Goal: Task Accomplishment & Management: Manage account settings

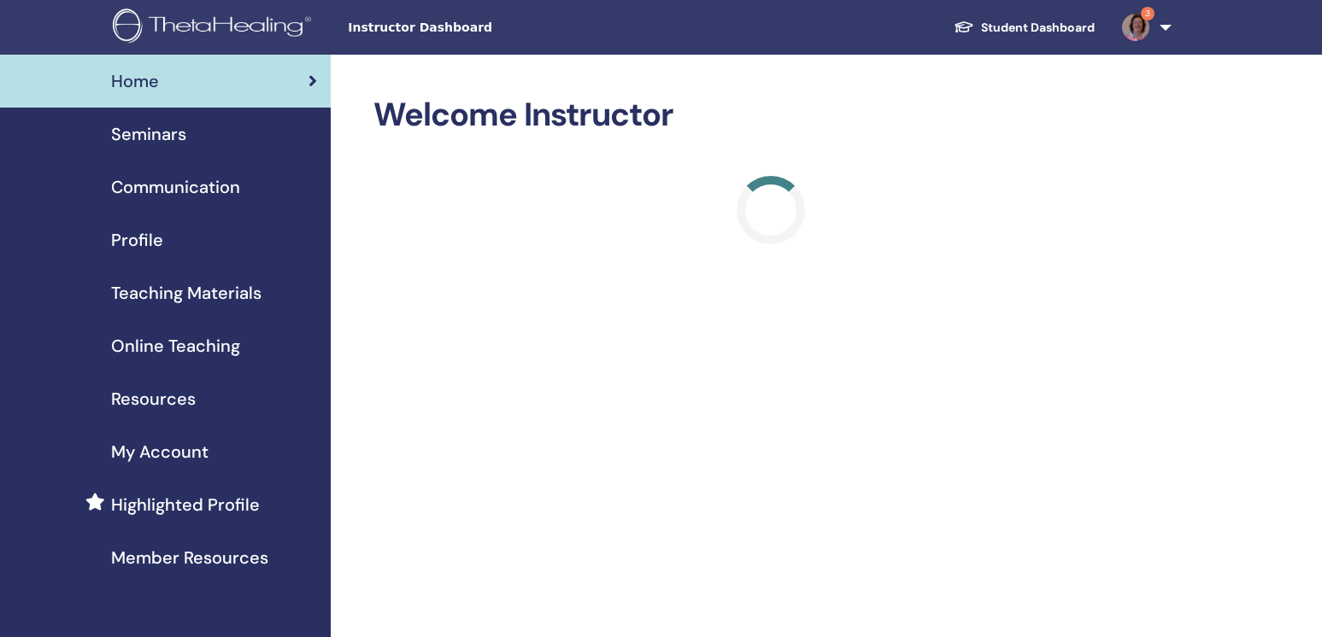
drag, startPoint x: 145, startPoint y: 136, endPoint x: 79, endPoint y: 192, distance: 86.6
click at [149, 134] on span "Seminars" at bounding box center [148, 134] width 75 height 26
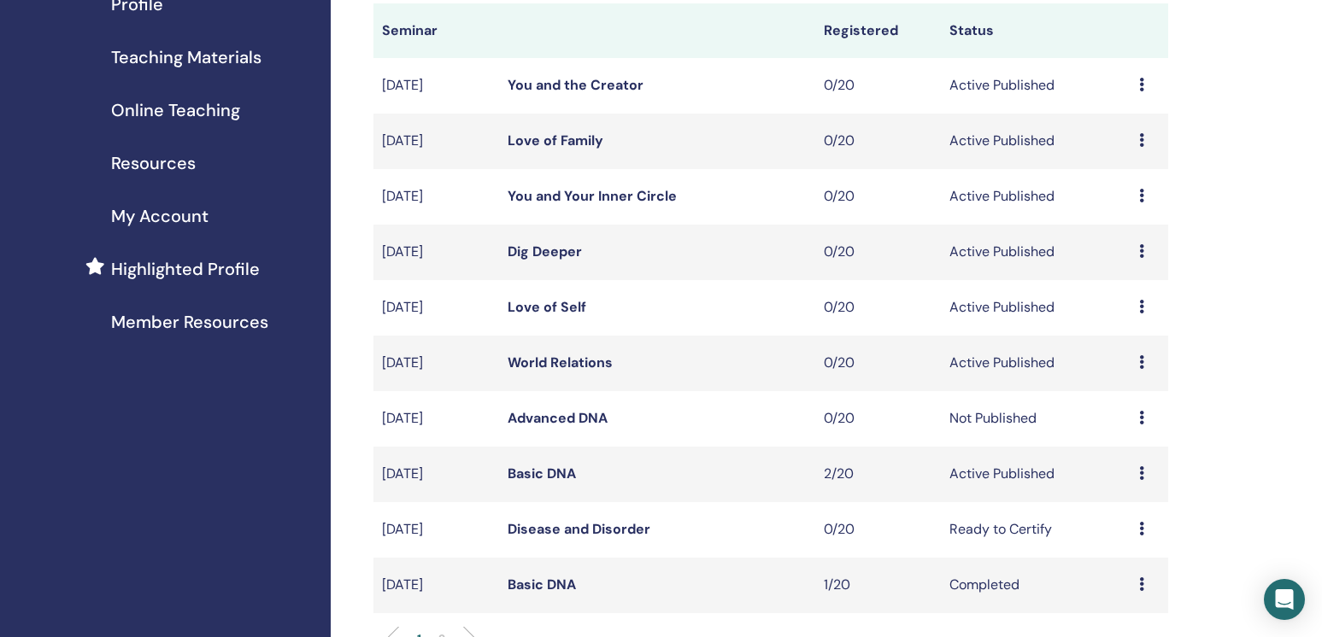
scroll to position [354, 0]
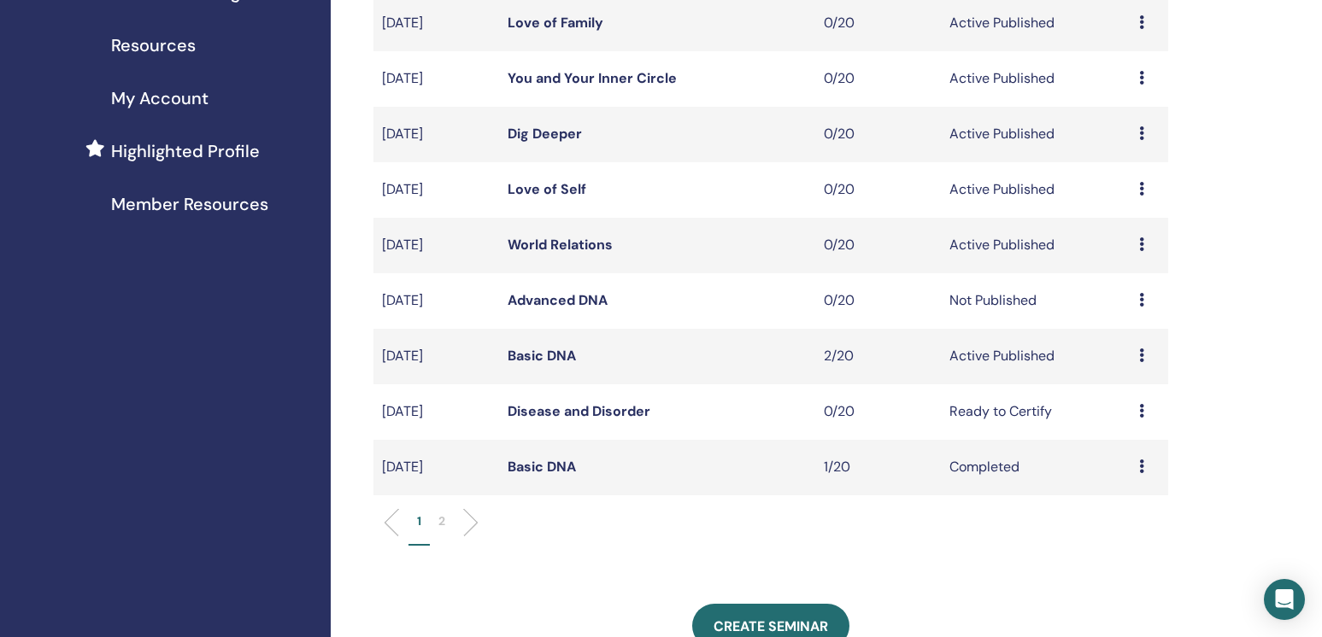
click at [1145, 367] on div "Preview Edit Attendees Cancel" at bounding box center [1149, 356] width 21 height 21
click at [1113, 442] on link "Attendees" at bounding box center [1130, 440] width 65 height 18
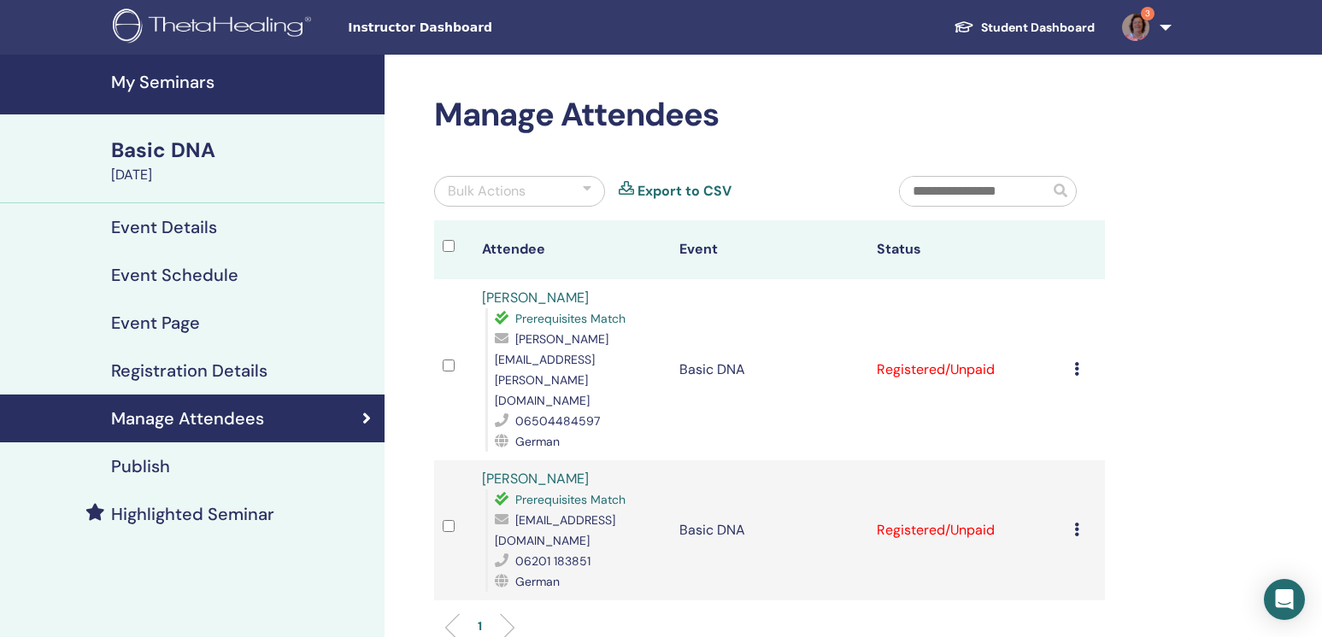
click at [1079, 343] on td "Cancel Registration Do not auto-certify Mark as Paid Mark as Unpaid Mark as Abs…" at bounding box center [1084, 369] width 39 height 181
click at [1079, 362] on icon at bounding box center [1076, 369] width 5 height 14
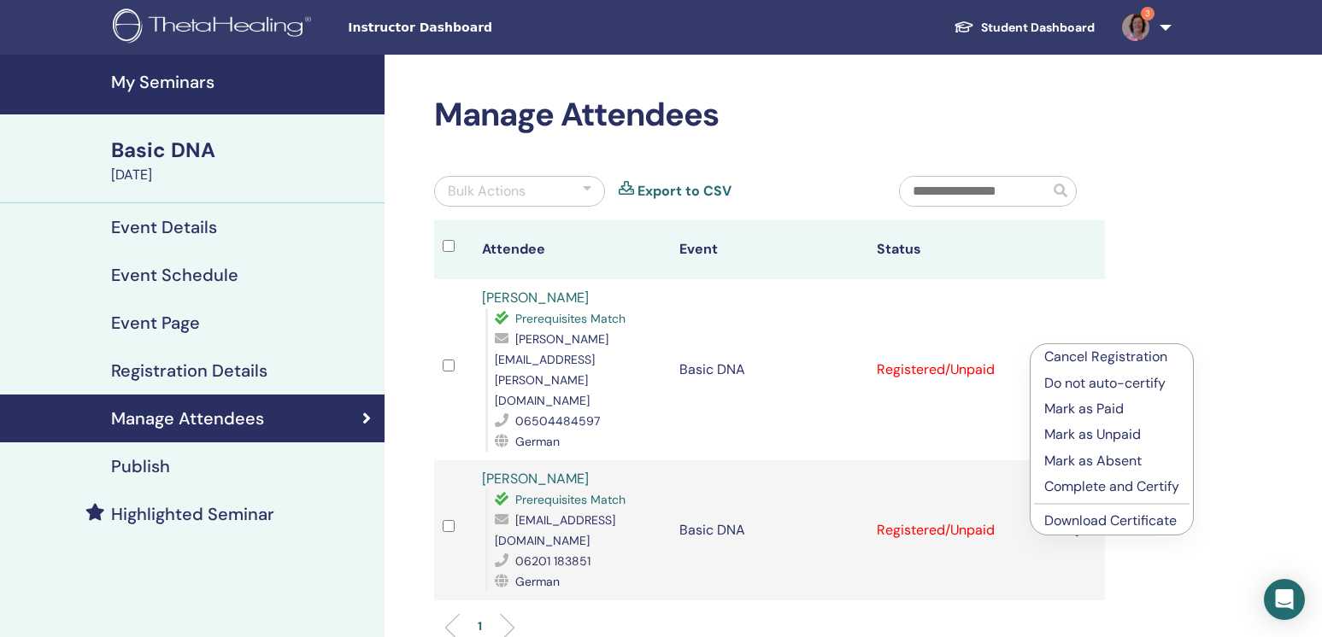
click at [1199, 338] on div "Manage Attendees Bulk Actions Export to CSV Attendee Event Status Andrea Dresch…" at bounding box center [824, 481] width 881 height 853
